Goal: Navigation & Orientation: Find specific page/section

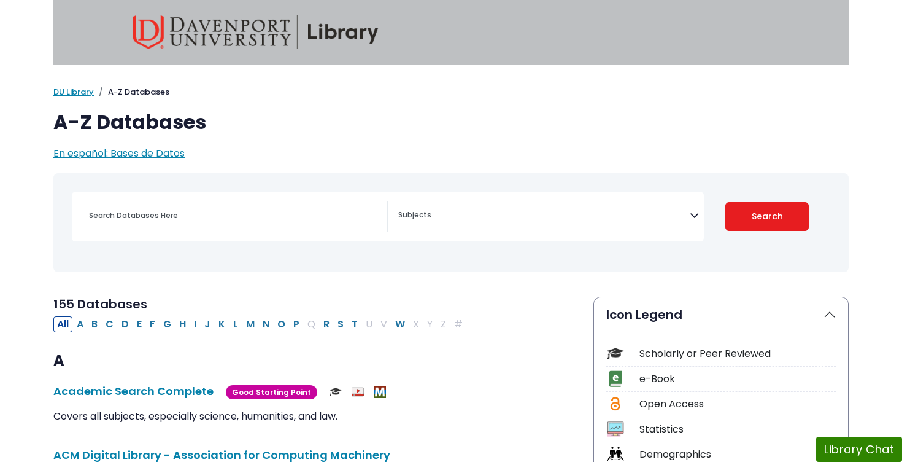
select select "Database Subject Filter"
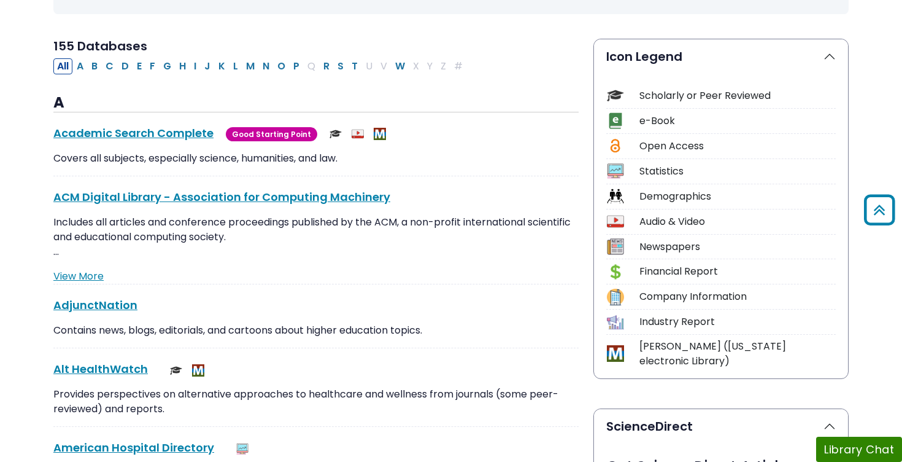
scroll to position [266, 0]
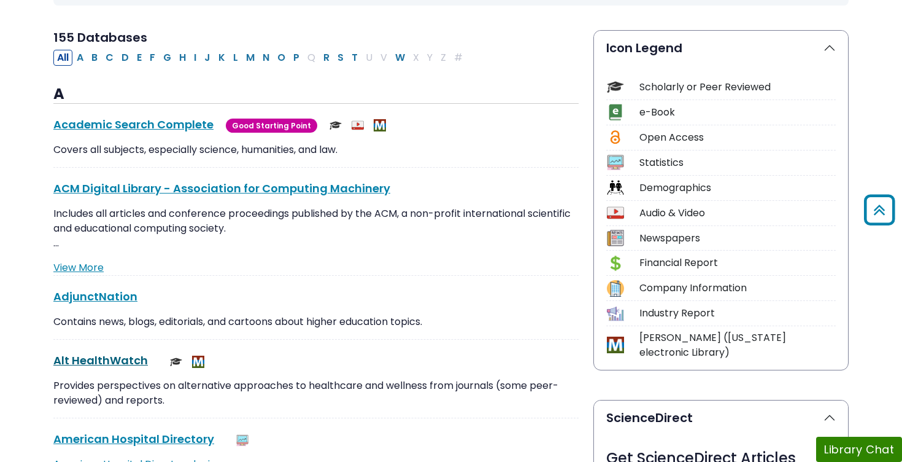
click at [130, 360] on link "Alt HealthWatch This link opens in a new window" at bounding box center [100, 359] width 95 height 15
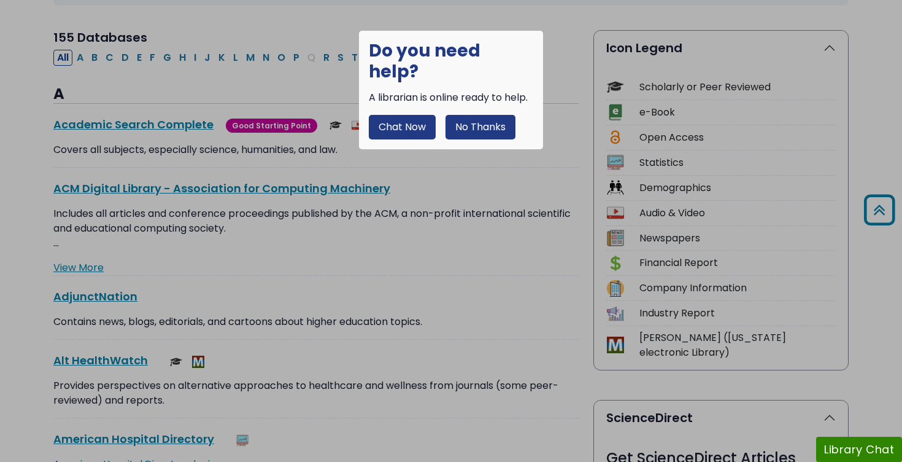
click at [487, 115] on button "No Thanks" at bounding box center [481, 127] width 70 height 25
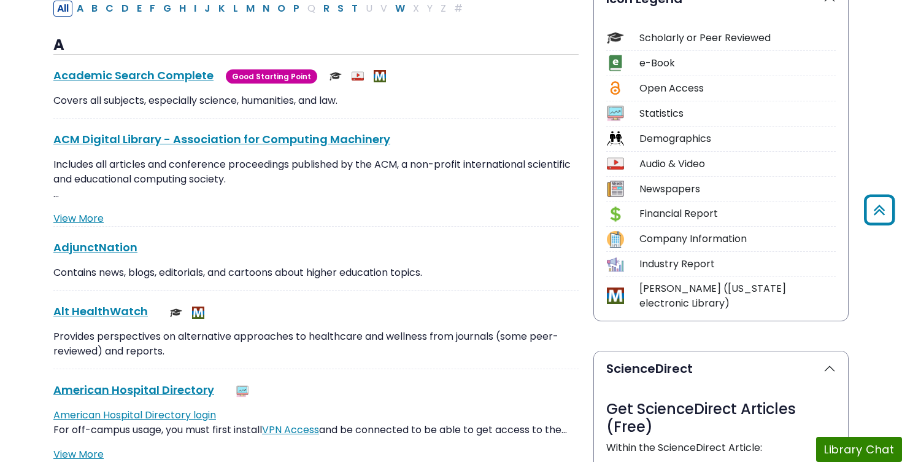
scroll to position [317, 0]
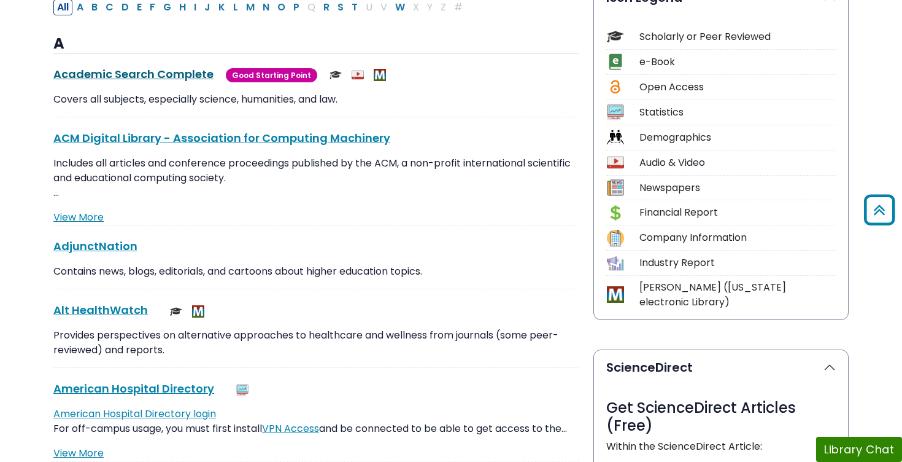
click at [179, 69] on link "Academic Search Complete This link opens in a new window" at bounding box center [133, 73] width 160 height 15
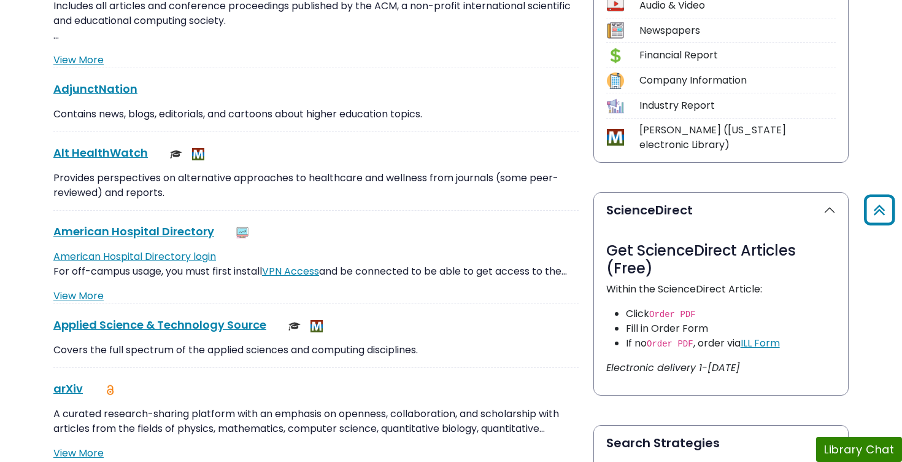
scroll to position [478, 0]
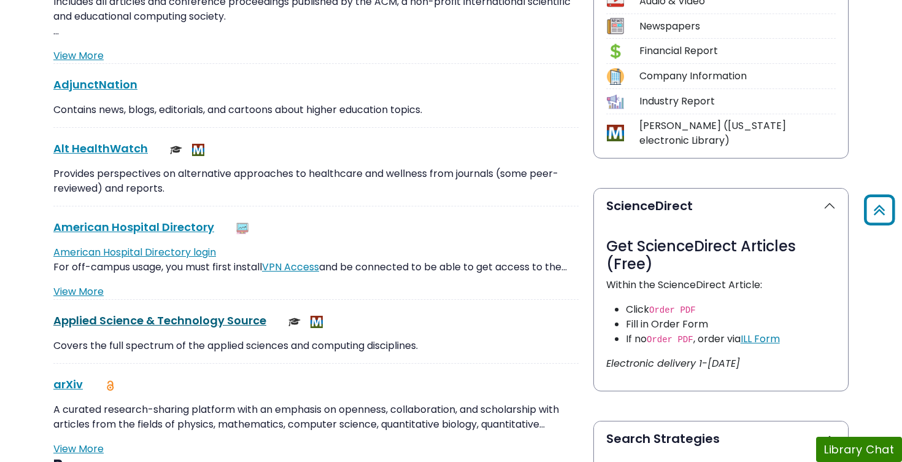
click at [156, 323] on link "Applied Science & Technology Source This link opens in a new window" at bounding box center [159, 319] width 213 height 15
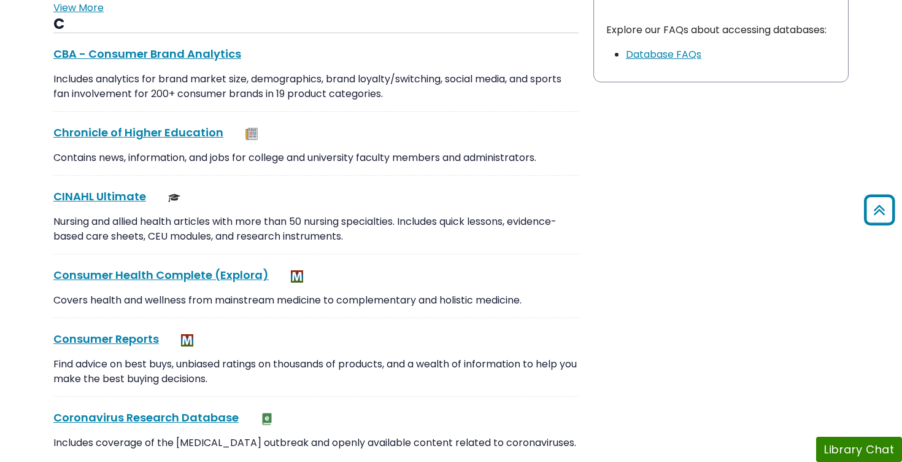
scroll to position [1303, 0]
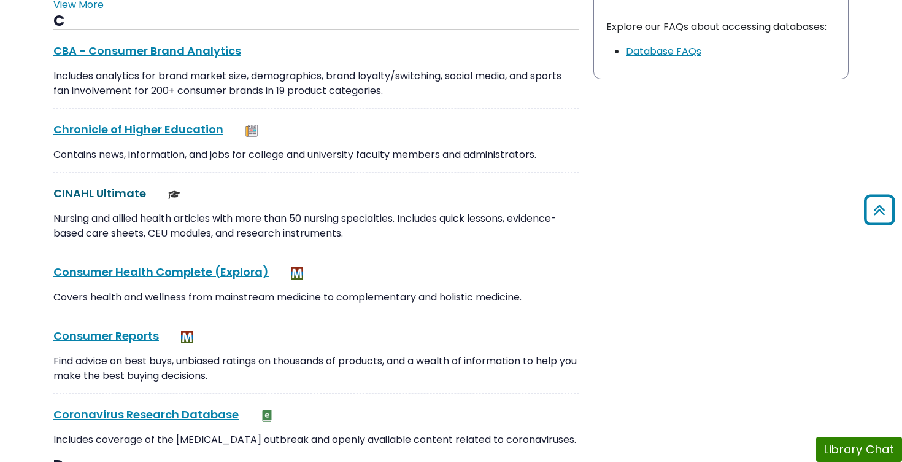
click at [120, 195] on link "CINAHL Ultimate This link opens in a new window" at bounding box center [99, 192] width 93 height 15
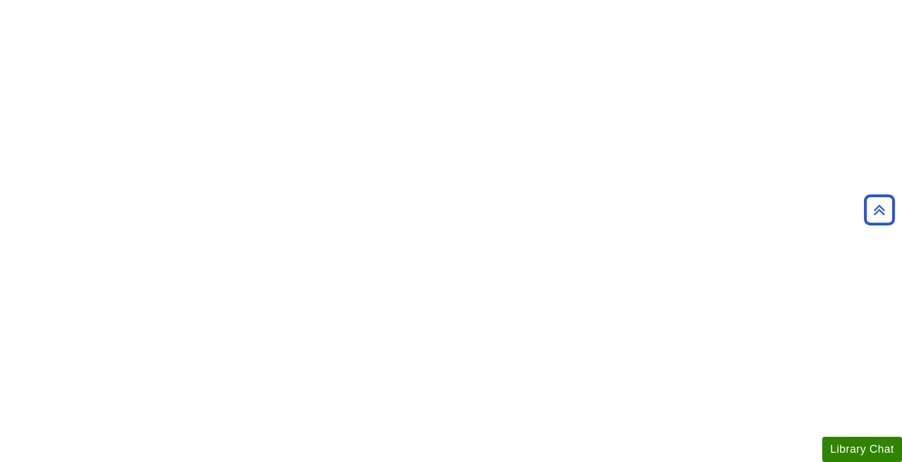
scroll to position [495, 0]
